Goal: Use online tool/utility: Utilize a website feature to perform a specific function

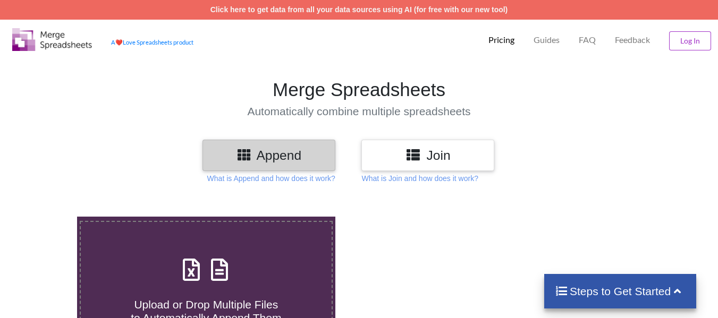
click at [439, 234] on div at bounding box center [511, 304] width 305 height 175
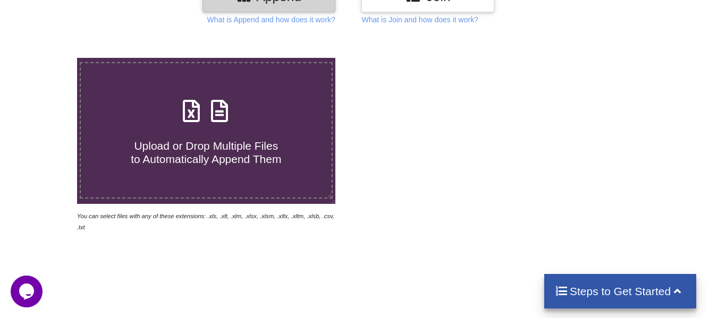
scroll to position [159, 0]
click at [152, 139] on span "Upload or Drop Multiple Files to Automatically Append Them" at bounding box center [206, 152] width 150 height 26
click at [48, 57] on input "Upload or Drop Multiple Files to Automatically Append Them" at bounding box center [48, 57] width 0 height 0
type input "C:\fakepath\[DATE] Advance mian.xls"
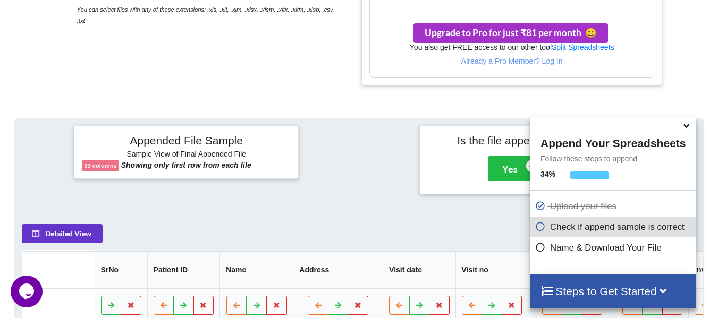
scroll to position [484, 0]
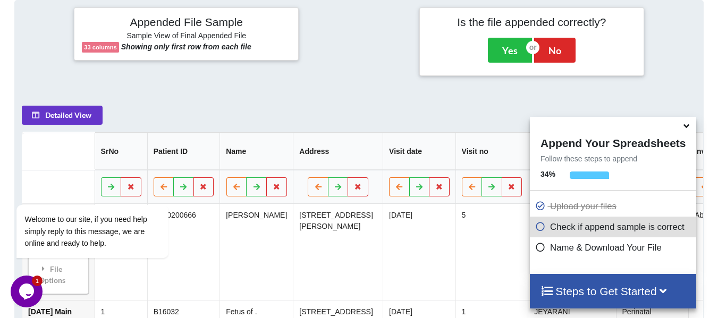
click at [666, 288] on icon at bounding box center [663, 290] width 13 height 11
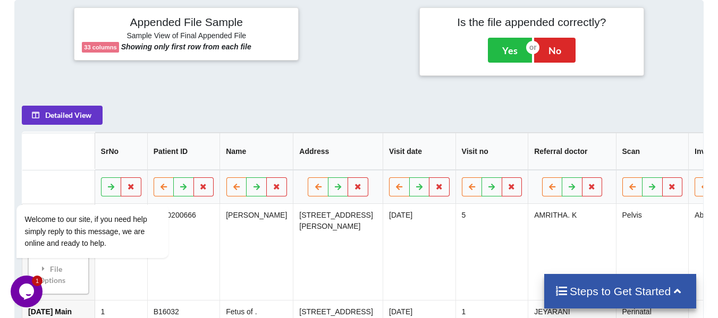
click at [683, 292] on icon at bounding box center [676, 290] width 13 height 11
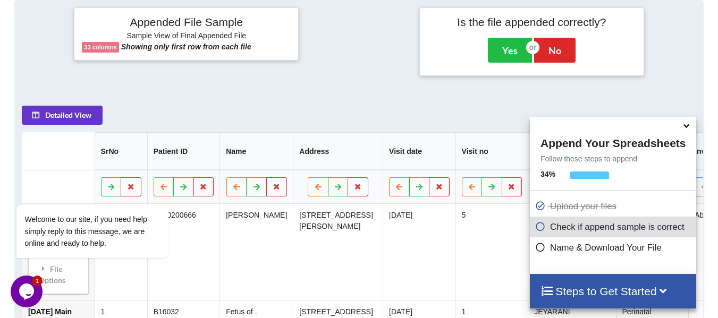
click at [540, 250] on icon at bounding box center [540, 245] width 11 height 9
click at [538, 250] on icon at bounding box center [540, 245] width 11 height 9
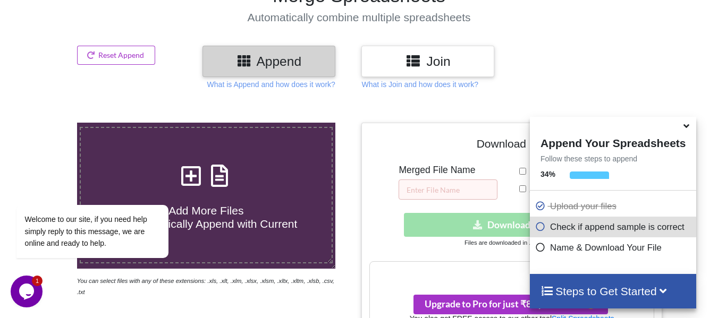
scroll to position [0, 0]
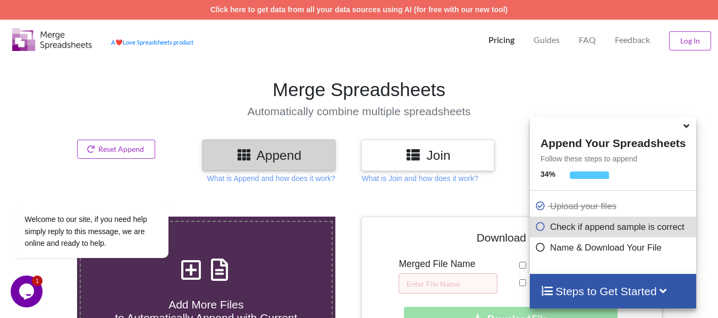
click at [535, 230] on icon at bounding box center [540, 224] width 11 height 9
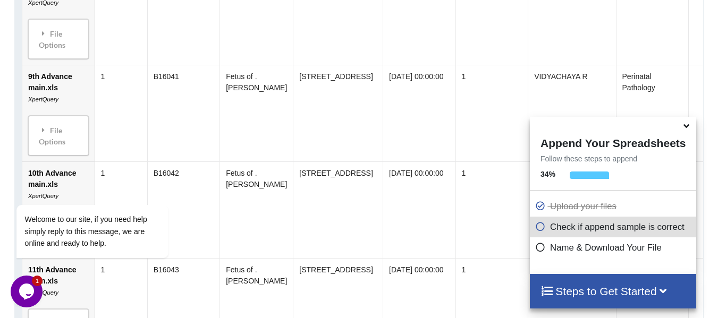
scroll to position [1222, 0]
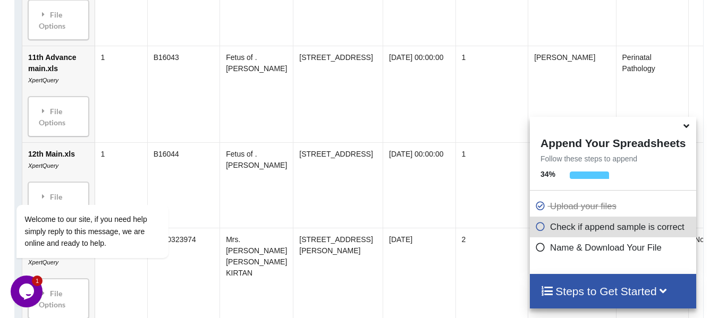
click at [539, 230] on icon at bounding box center [540, 224] width 11 height 9
click at [559, 293] on h4 "Steps to Get Started" at bounding box center [612, 291] width 145 height 13
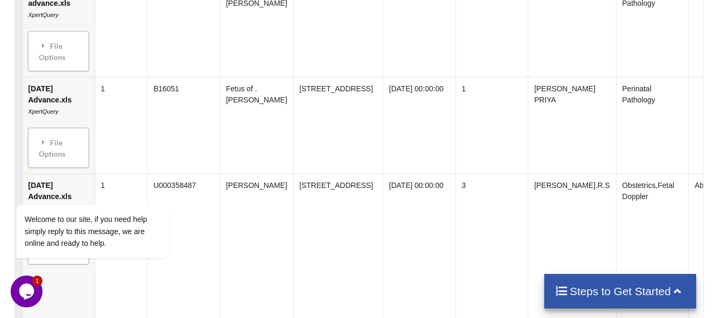
scroll to position [1860, 0]
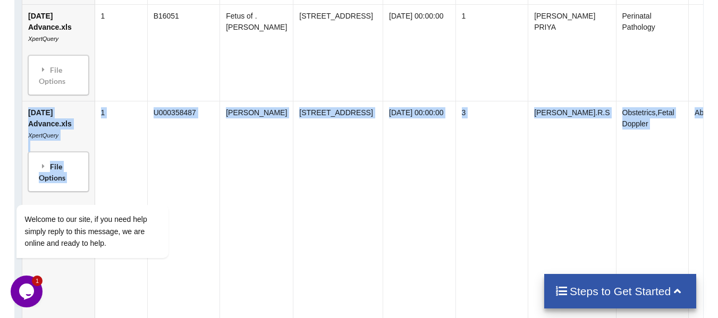
drag, startPoint x: 716, startPoint y: 138, endPoint x: 717, endPoint y: 169, distance: 31.4
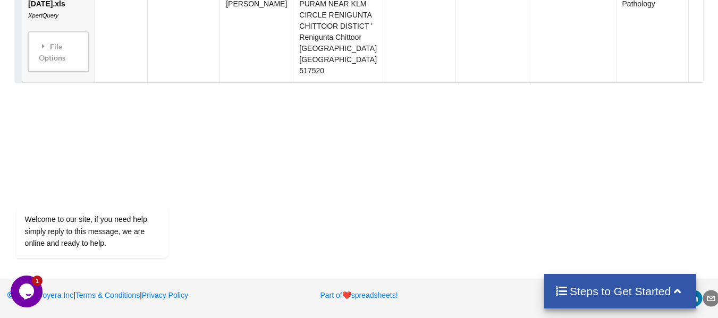
scroll to position [4307, 0]
click at [673, 285] on icon at bounding box center [676, 290] width 13 height 11
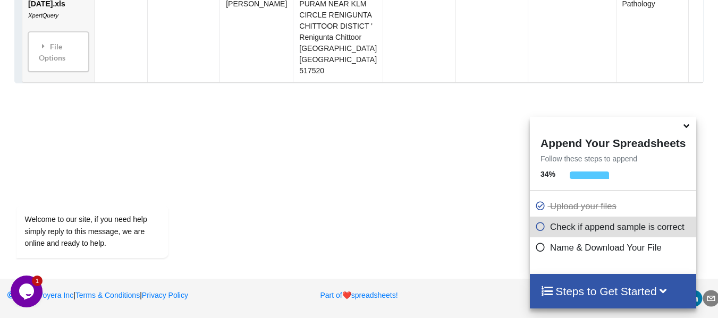
click at [687, 129] on icon at bounding box center [686, 125] width 11 height 10
